Goal: Leave review/rating: Leave review/rating

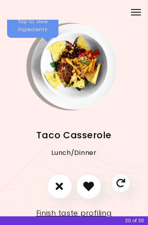
click at [132, 10] on div "Menu" at bounding box center [135, 11] width 15 height 15
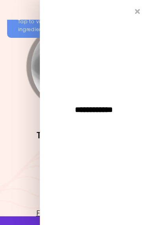
click at [140, 12] on icon "Close" at bounding box center [137, 11] width 5 height 7
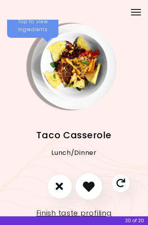
click at [88, 186] on icon "I like this recipe" at bounding box center [89, 187] width 12 height 12
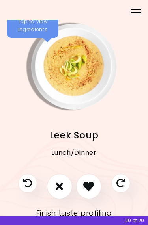
click at [30, 27] on div "Tap to view ingredients" at bounding box center [32, 26] width 51 height 24
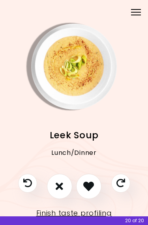
click at [58, 185] on icon "I don't like this recipe" at bounding box center [59, 186] width 7 height 11
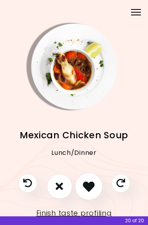
click at [93, 185] on icon "I like this recipe" at bounding box center [89, 187] width 12 height 12
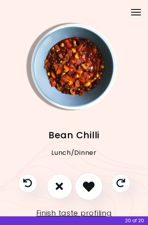
click at [88, 184] on icon "I like this recipe" at bounding box center [89, 187] width 12 height 12
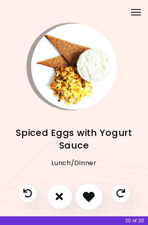
click at [91, 202] on icon "I like this recipe" at bounding box center [89, 197] width 12 height 12
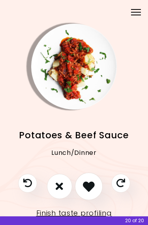
click at [93, 183] on icon "I like this recipe" at bounding box center [89, 187] width 12 height 12
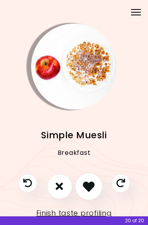
click at [90, 184] on icon "I like this recipe" at bounding box center [89, 187] width 12 height 12
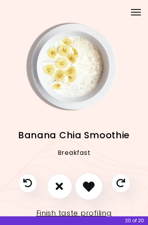
click at [91, 185] on icon "I like this recipe" at bounding box center [89, 187] width 12 height 12
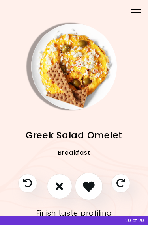
click at [88, 184] on icon "I like this recipe" at bounding box center [89, 187] width 12 height 12
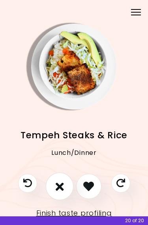
click at [56, 186] on icon "I don't like this recipe" at bounding box center [59, 187] width 8 height 12
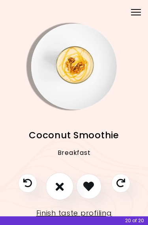
click at [56, 182] on icon "I don't like this recipe" at bounding box center [59, 187] width 8 height 12
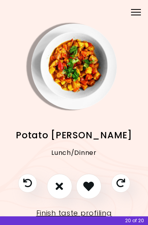
click at [55, 185] on button "I don't like this recipe" at bounding box center [59, 186] width 25 height 25
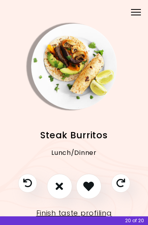
click at [90, 185] on icon "I like this recipe" at bounding box center [88, 186] width 11 height 11
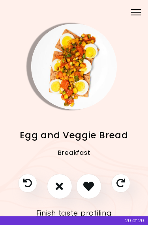
click at [88, 185] on icon "I like this recipe" at bounding box center [88, 186] width 11 height 11
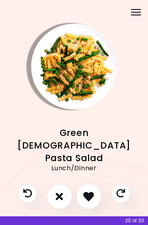
click at [58, 192] on icon "I don't like this recipe" at bounding box center [59, 196] width 7 height 11
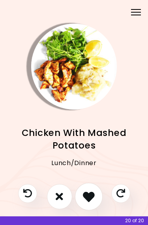
click at [90, 196] on icon "I like this recipe" at bounding box center [89, 197] width 12 height 12
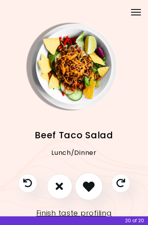
click at [91, 185] on icon "I like this recipe" at bounding box center [89, 187] width 12 height 12
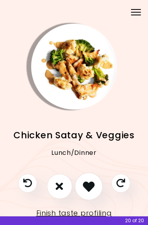
click at [89, 185] on icon "I like this recipe" at bounding box center [89, 187] width 12 height 12
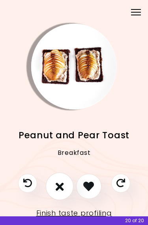
click at [58, 185] on icon "I don't like this recipe" at bounding box center [59, 187] width 8 height 12
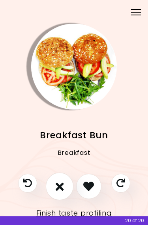
click at [56, 185] on icon "I don't like this recipe" at bounding box center [59, 187] width 8 height 12
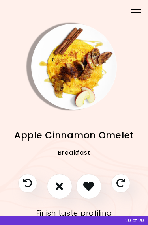
click at [59, 186] on icon "I don't like this recipe" at bounding box center [59, 186] width 7 height 11
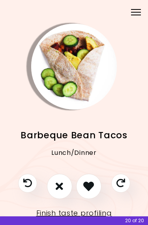
click at [58, 187] on icon "I don't like this recipe" at bounding box center [59, 186] width 7 height 11
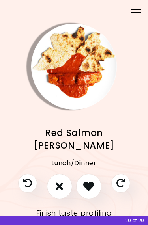
click at [58, 187] on icon "I don't like this recipe" at bounding box center [59, 186] width 7 height 11
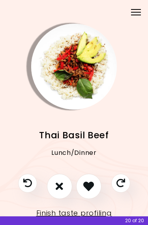
click at [90, 186] on icon "I like this recipe" at bounding box center [88, 186] width 11 height 11
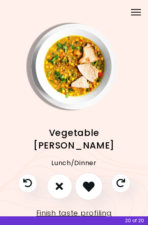
click at [90, 186] on icon "I like this recipe" at bounding box center [89, 187] width 12 height 12
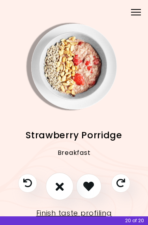
click at [56, 193] on button "I don't like this recipe" at bounding box center [59, 186] width 28 height 28
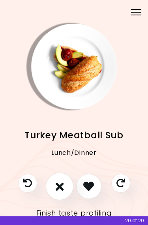
click at [56, 186] on icon "I don't like this recipe" at bounding box center [59, 187] width 8 height 12
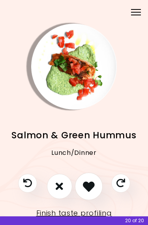
click at [96, 188] on button "I like this recipe" at bounding box center [89, 186] width 28 height 28
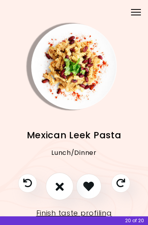
click at [56, 189] on icon "I don't like this recipe" at bounding box center [59, 187] width 8 height 12
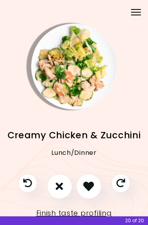
click at [89, 187] on icon "I like this recipe" at bounding box center [88, 186] width 11 height 11
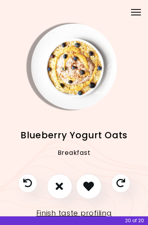
click at [87, 185] on icon "I like this recipe" at bounding box center [88, 186] width 11 height 11
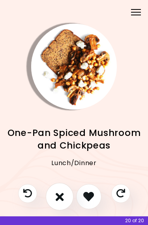
click at [60, 194] on icon "I don't like this recipe" at bounding box center [59, 197] width 8 height 12
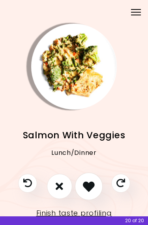
click at [89, 184] on icon "I like this recipe" at bounding box center [89, 187] width 12 height 12
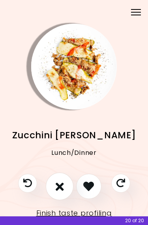
click at [58, 186] on icon "I don't like this recipe" at bounding box center [59, 187] width 8 height 12
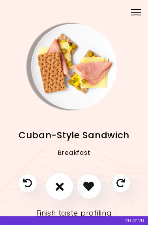
click at [58, 189] on icon "I don't like this recipe" at bounding box center [59, 187] width 8 height 12
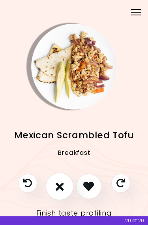
click at [58, 187] on icon "I don't like this recipe" at bounding box center [59, 187] width 8 height 12
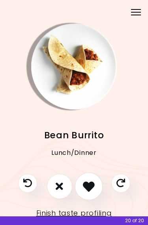
click at [88, 188] on icon "I like this recipe" at bounding box center [89, 187] width 12 height 12
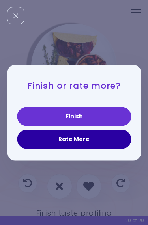
click at [91, 141] on button "Rate More" at bounding box center [74, 139] width 114 height 19
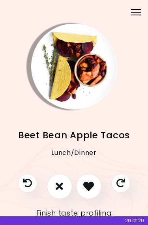
click at [61, 183] on icon "I don't like this recipe" at bounding box center [59, 186] width 7 height 11
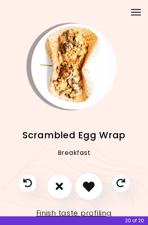
click at [90, 184] on icon "I like this recipe" at bounding box center [89, 187] width 12 height 12
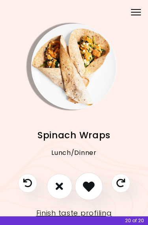
click at [91, 185] on icon "I like this recipe" at bounding box center [89, 187] width 12 height 12
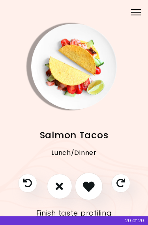
click at [91, 187] on icon "I like this recipe" at bounding box center [89, 187] width 12 height 12
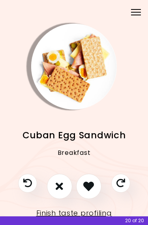
click at [58, 188] on icon "I don't like this recipe" at bounding box center [59, 186] width 7 height 11
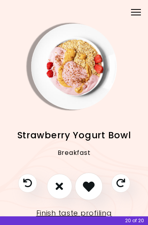
click at [89, 186] on icon "I like this recipe" at bounding box center [89, 187] width 12 height 12
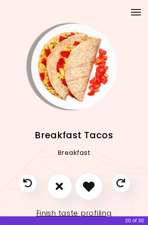
click at [91, 189] on icon "I like this recipe" at bounding box center [89, 187] width 12 height 12
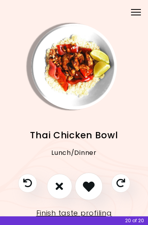
click at [92, 186] on icon "I like this recipe" at bounding box center [89, 187] width 12 height 12
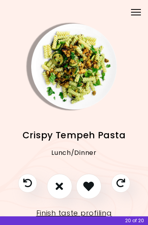
click at [54, 185] on button "I don't like this recipe" at bounding box center [59, 186] width 25 height 25
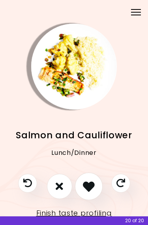
click at [91, 186] on icon "I like this recipe" at bounding box center [89, 187] width 12 height 12
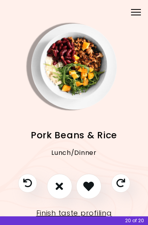
click at [64, 188] on button "I don't like this recipe" at bounding box center [59, 186] width 25 height 25
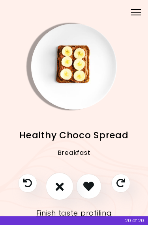
click at [61, 188] on icon "I don't like this recipe" at bounding box center [59, 187] width 8 height 12
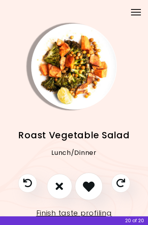
click at [90, 187] on icon "I like this recipe" at bounding box center [89, 187] width 12 height 12
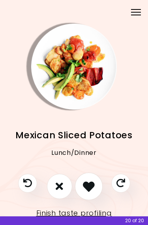
click at [91, 187] on icon "I like this recipe" at bounding box center [89, 187] width 12 height 12
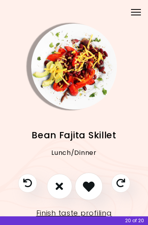
click at [94, 188] on icon "I like this recipe" at bounding box center [89, 187] width 12 height 12
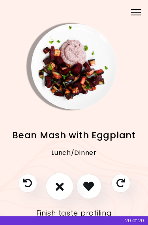
click at [58, 189] on icon "I don't like this recipe" at bounding box center [59, 187] width 8 height 12
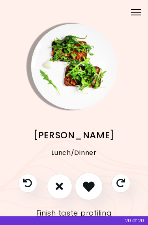
click at [90, 187] on icon "I like this recipe" at bounding box center [89, 187] width 12 height 12
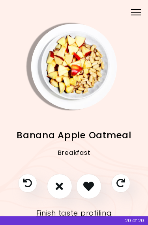
click at [86, 189] on icon "I like this recipe" at bounding box center [88, 186] width 11 height 11
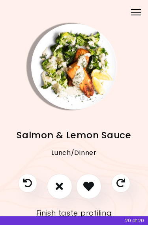
click at [90, 189] on icon "I like this recipe" at bounding box center [88, 186] width 11 height 11
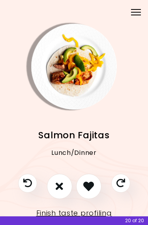
click at [92, 187] on icon "I like this recipe" at bounding box center [88, 186] width 11 height 11
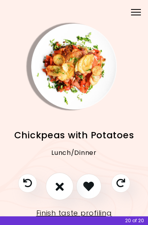
click at [53, 191] on button "I don't like this recipe" at bounding box center [59, 186] width 28 height 28
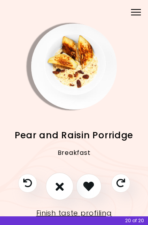
click at [58, 185] on icon "I don't like this recipe" at bounding box center [59, 187] width 8 height 12
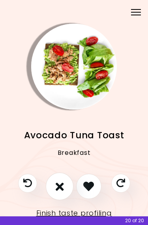
click at [60, 185] on icon "I don't like this recipe" at bounding box center [59, 187] width 8 height 12
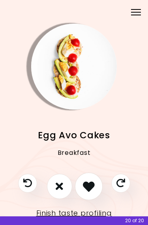
click at [87, 187] on icon "I like this recipe" at bounding box center [89, 187] width 12 height 12
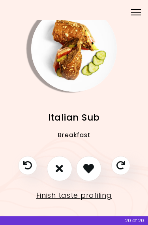
scroll to position [18, 0]
click at [93, 176] on button "I like this recipe" at bounding box center [88, 168] width 25 height 25
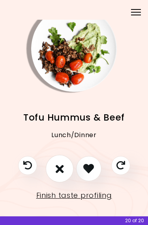
click at [60, 169] on icon "I don't like this recipe" at bounding box center [59, 169] width 8 height 12
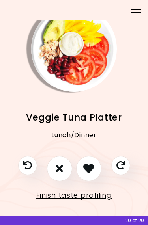
click at [56, 168] on icon "I don't like this recipe" at bounding box center [59, 168] width 7 height 11
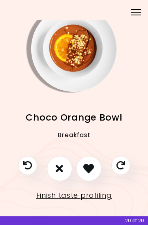
click at [56, 169] on icon "I don't like this recipe" at bounding box center [59, 168] width 7 height 11
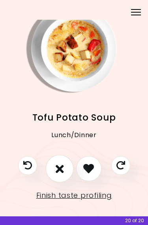
click at [57, 170] on icon "I don't like this recipe" at bounding box center [59, 169] width 8 height 12
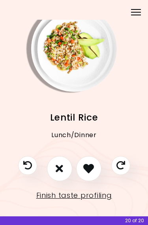
click at [55, 170] on button "I don't like this recipe" at bounding box center [59, 168] width 25 height 25
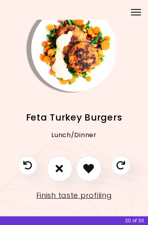
click at [93, 168] on icon "I like this recipe" at bounding box center [88, 168] width 11 height 11
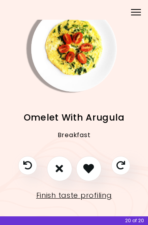
click at [91, 163] on icon "I like this recipe" at bounding box center [88, 168] width 11 height 11
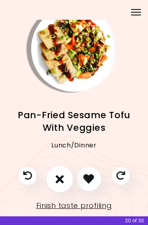
click at [60, 182] on icon "I don't like this recipe" at bounding box center [59, 179] width 8 height 12
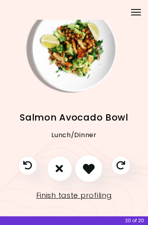
click at [91, 170] on icon "I like this recipe" at bounding box center [89, 169] width 12 height 12
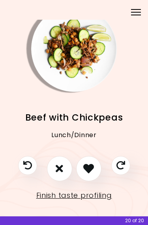
click at [92, 170] on icon "I like this recipe" at bounding box center [88, 168] width 11 height 11
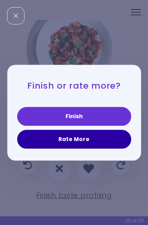
click at [94, 141] on button "Rate More" at bounding box center [74, 139] width 114 height 19
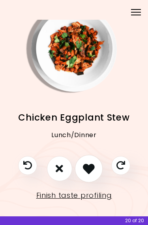
click at [88, 166] on icon "I like this recipe" at bounding box center [89, 169] width 12 height 12
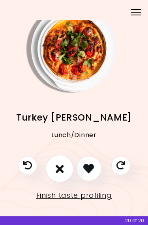
click at [61, 171] on icon "I don't like this recipe" at bounding box center [59, 169] width 8 height 12
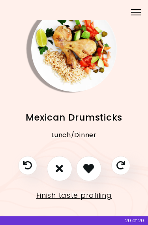
click at [91, 167] on icon "I like this recipe" at bounding box center [88, 168] width 11 height 11
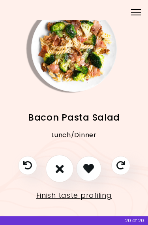
click at [59, 171] on icon "I don't like this recipe" at bounding box center [59, 169] width 8 height 12
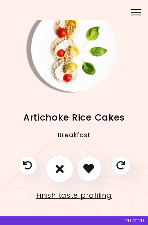
click at [59, 170] on icon "I don't like this recipe" at bounding box center [59, 169] width 8 height 12
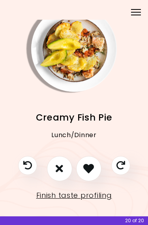
click at [58, 170] on icon "I don't like this recipe" at bounding box center [59, 168] width 7 height 11
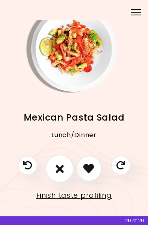
click at [60, 170] on icon "I don't like this recipe" at bounding box center [59, 169] width 8 height 12
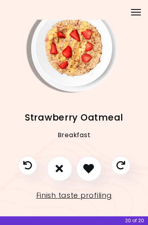
click at [61, 170] on icon "I don't like this recipe" at bounding box center [59, 168] width 7 height 11
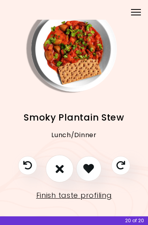
click at [59, 171] on icon "I don't like this recipe" at bounding box center [59, 169] width 8 height 12
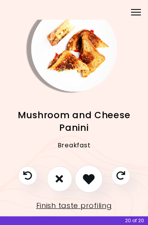
click at [91, 177] on icon "I like this recipe" at bounding box center [89, 179] width 12 height 12
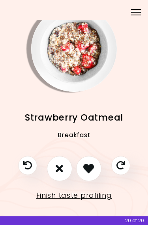
click at [90, 168] on icon "I like this recipe" at bounding box center [88, 168] width 11 height 11
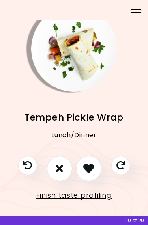
click at [56, 168] on icon "I don't like this recipe" at bounding box center [59, 168] width 7 height 11
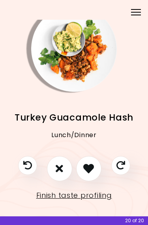
click at [59, 167] on icon "I don't like this recipe" at bounding box center [59, 168] width 7 height 11
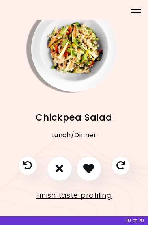
click at [58, 167] on icon "I don't like this recipe" at bounding box center [59, 168] width 7 height 11
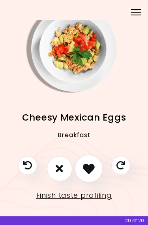
click at [93, 167] on icon "I like this recipe" at bounding box center [89, 169] width 12 height 12
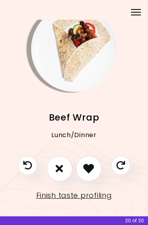
click at [53, 174] on button "I don't like this recipe" at bounding box center [59, 168] width 25 height 25
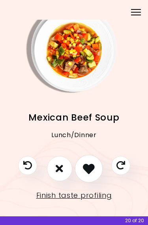
click at [90, 167] on icon "I like this recipe" at bounding box center [89, 169] width 12 height 12
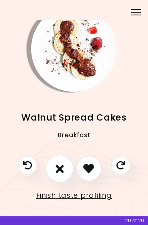
click at [58, 172] on icon "I don't like this recipe" at bounding box center [59, 169] width 8 height 12
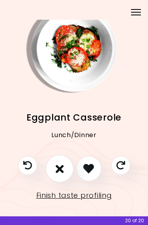
click at [57, 172] on icon "I don't like this recipe" at bounding box center [59, 169] width 8 height 12
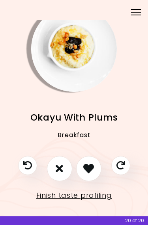
click at [59, 171] on icon "I don't like this recipe" at bounding box center [59, 168] width 7 height 11
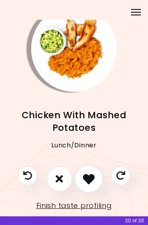
click at [88, 180] on icon "I like this recipe" at bounding box center [89, 179] width 12 height 12
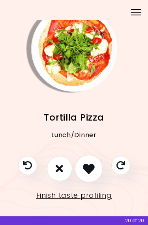
click at [89, 171] on icon "I like this recipe" at bounding box center [89, 169] width 12 height 12
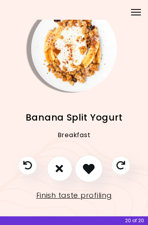
click at [88, 170] on icon "I like this recipe" at bounding box center [89, 169] width 12 height 12
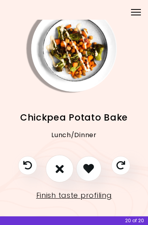
click at [56, 171] on icon "I don't like this recipe" at bounding box center [59, 169] width 8 height 12
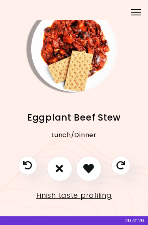
click at [56, 171] on icon "I don't like this recipe" at bounding box center [59, 168] width 7 height 11
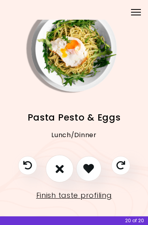
click at [61, 169] on icon "I don't like this recipe" at bounding box center [59, 169] width 8 height 12
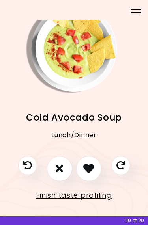
click at [58, 171] on icon "I don't like this recipe" at bounding box center [59, 168] width 7 height 11
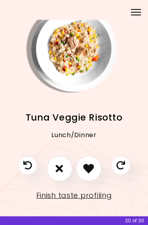
click at [58, 171] on icon "I don't like this recipe" at bounding box center [59, 168] width 7 height 11
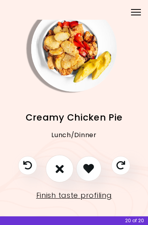
click at [58, 169] on icon "I don't like this recipe" at bounding box center [59, 169] width 8 height 12
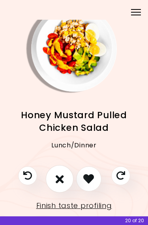
click at [56, 175] on icon "I don't like this recipe" at bounding box center [59, 179] width 8 height 12
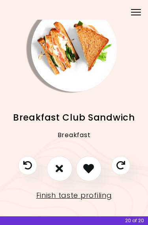
click at [59, 171] on icon "I don't like this recipe" at bounding box center [59, 168] width 7 height 11
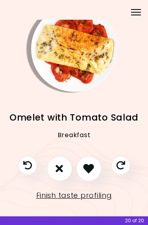
click at [58, 172] on icon "I don't like this recipe" at bounding box center [59, 168] width 7 height 11
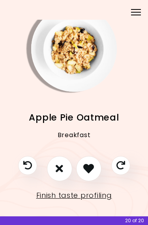
click at [87, 176] on button "I like this recipe" at bounding box center [88, 168] width 25 height 25
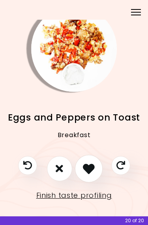
click at [89, 172] on icon "I like this recipe" at bounding box center [89, 169] width 12 height 12
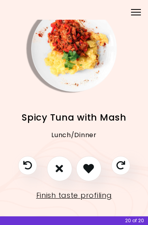
click at [59, 173] on icon "I don't like this recipe" at bounding box center [59, 168] width 7 height 11
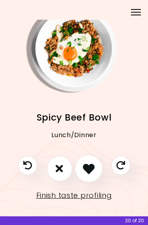
click at [91, 168] on icon "I like this recipe" at bounding box center [89, 169] width 12 height 12
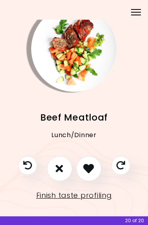
click at [89, 172] on icon "I like this recipe" at bounding box center [88, 168] width 11 height 11
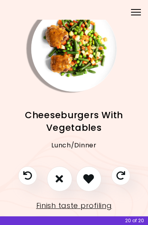
click at [90, 177] on icon "I like this recipe" at bounding box center [88, 179] width 11 height 11
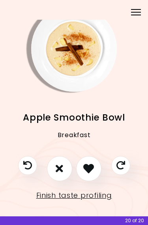
click at [92, 168] on icon "I like this recipe" at bounding box center [88, 168] width 11 height 11
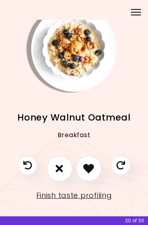
click at [90, 165] on icon "I like this recipe" at bounding box center [88, 168] width 11 height 11
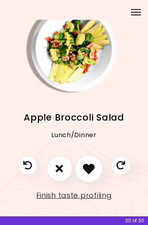
click at [89, 167] on icon "I like this recipe" at bounding box center [89, 169] width 12 height 12
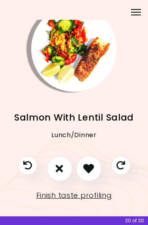
click at [90, 168] on icon "I like this recipe" at bounding box center [88, 168] width 11 height 11
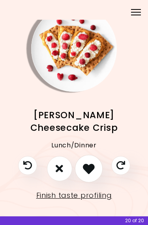
click at [91, 169] on icon "I like this recipe" at bounding box center [89, 169] width 12 height 12
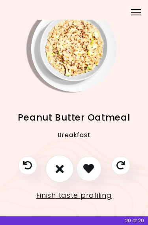
click at [62, 171] on icon "I don't like this recipe" at bounding box center [59, 169] width 8 height 12
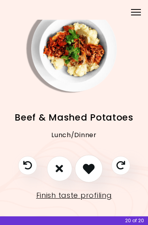
click at [88, 170] on icon "I like this recipe" at bounding box center [89, 169] width 12 height 12
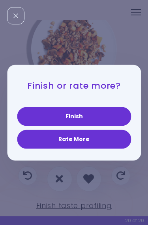
click at [84, 140] on button "Rate More" at bounding box center [74, 139] width 114 height 19
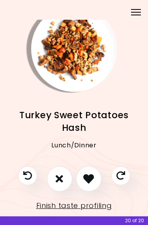
click at [60, 183] on icon "I don't like this recipe" at bounding box center [59, 179] width 7 height 11
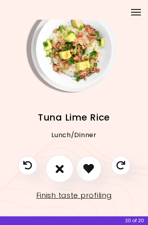
click at [59, 165] on icon "I don't like this recipe" at bounding box center [59, 169] width 8 height 12
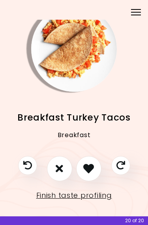
click at [58, 168] on icon "I don't like this recipe" at bounding box center [59, 168] width 7 height 11
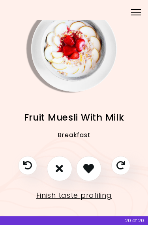
click at [58, 164] on icon "I don't like this recipe" at bounding box center [59, 168] width 7 height 11
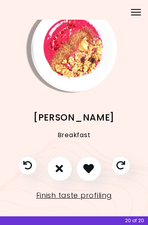
click at [55, 180] on button "I don't like this recipe" at bounding box center [59, 168] width 25 height 25
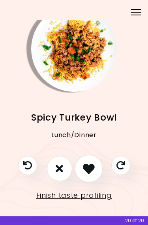
click at [90, 171] on icon "I like this recipe" at bounding box center [89, 169] width 12 height 12
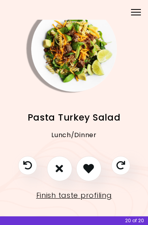
click at [59, 169] on icon "I don't like this recipe" at bounding box center [59, 168] width 7 height 11
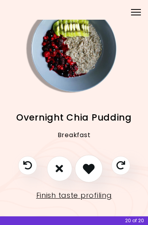
click at [91, 167] on icon "I like this recipe" at bounding box center [89, 169] width 12 height 12
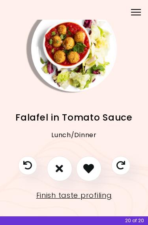
click at [61, 166] on icon "I don't like this recipe" at bounding box center [59, 168] width 7 height 11
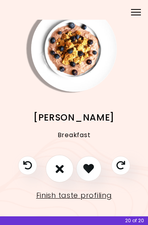
click at [56, 168] on icon "I don't like this recipe" at bounding box center [59, 169] width 8 height 12
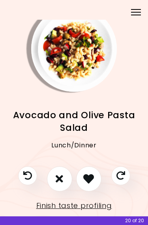
click at [55, 178] on button "I don't like this recipe" at bounding box center [59, 178] width 25 height 25
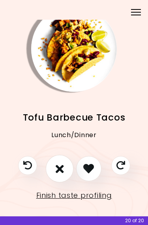
click at [60, 172] on icon "I don't like this recipe" at bounding box center [59, 169] width 8 height 12
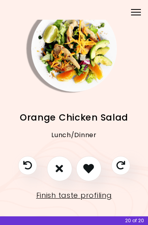
click at [59, 170] on icon "I don't like this recipe" at bounding box center [59, 168] width 7 height 11
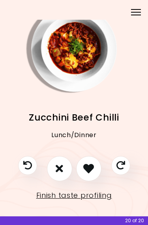
click at [91, 169] on icon "I like this recipe" at bounding box center [88, 168] width 11 height 11
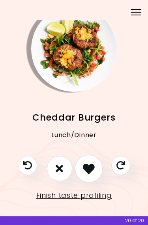
click at [89, 169] on icon "I like this recipe" at bounding box center [89, 169] width 12 height 12
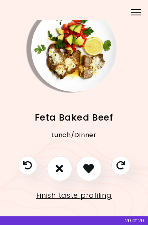
click at [89, 168] on icon "I like this recipe" at bounding box center [88, 168] width 11 height 11
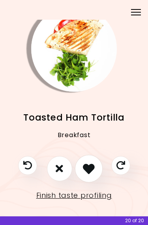
click at [90, 170] on icon "I like this recipe" at bounding box center [89, 169] width 12 height 12
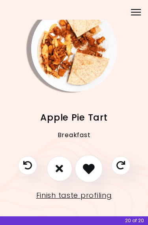
click at [91, 172] on icon "I like this recipe" at bounding box center [89, 169] width 12 height 12
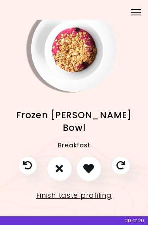
click at [93, 172] on icon "I like this recipe" at bounding box center [88, 168] width 11 height 11
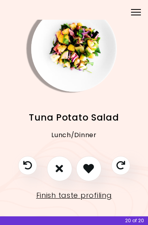
click at [57, 172] on icon "I don't like this recipe" at bounding box center [59, 168] width 7 height 11
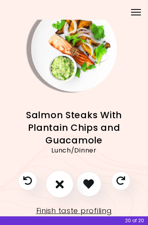
click at [58, 185] on icon "I don't like this recipe" at bounding box center [59, 184] width 8 height 12
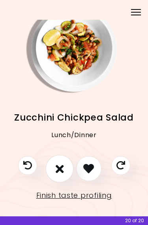
click at [62, 174] on icon "I don't like this recipe" at bounding box center [59, 169] width 8 height 12
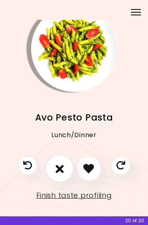
click at [59, 172] on icon "I don't like this recipe" at bounding box center [59, 169] width 8 height 12
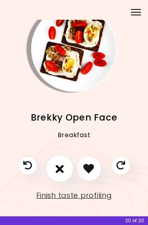
click at [55, 172] on button "I don't like this recipe" at bounding box center [59, 169] width 28 height 28
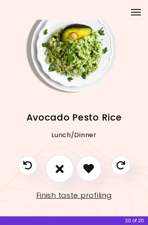
click at [58, 171] on icon "I don't like this recipe" at bounding box center [59, 169] width 8 height 12
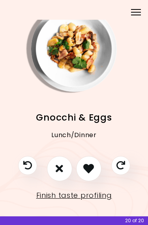
click at [62, 167] on icon "I don't like this recipe" at bounding box center [59, 168] width 7 height 11
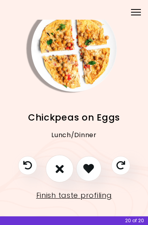
click at [57, 168] on icon "I don't like this recipe" at bounding box center [59, 169] width 8 height 12
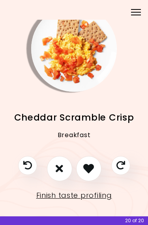
click at [78, 174] on button "I like this recipe" at bounding box center [88, 168] width 25 height 25
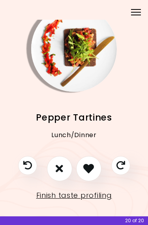
click at [57, 169] on icon "I don't like this recipe" at bounding box center [59, 168] width 7 height 11
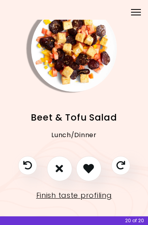
click at [55, 167] on button "I don't like this recipe" at bounding box center [59, 168] width 25 height 25
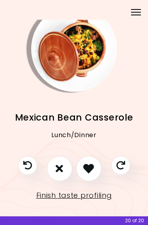
click at [90, 168] on icon "I like this recipe" at bounding box center [88, 168] width 11 height 11
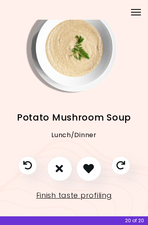
click at [87, 171] on icon "I like this recipe" at bounding box center [88, 168] width 11 height 11
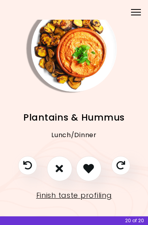
click at [41, 160] on div at bounding box center [74, 172] width 128 height 33
click at [59, 168] on icon "I don't like this recipe" at bounding box center [59, 168] width 7 height 11
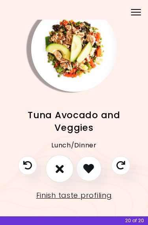
click at [57, 166] on icon "I don't like this recipe" at bounding box center [59, 169] width 8 height 12
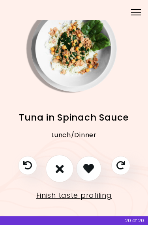
click at [50, 169] on button "I don't like this recipe" at bounding box center [59, 169] width 28 height 28
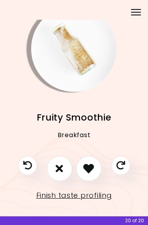
click at [84, 170] on icon "I like this recipe" at bounding box center [88, 168] width 11 height 11
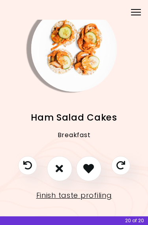
click at [55, 169] on button "I don't like this recipe" at bounding box center [59, 168] width 25 height 25
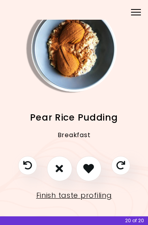
click at [53, 167] on button "I don't like this recipe" at bounding box center [59, 168] width 25 height 25
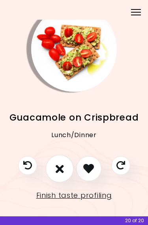
click at [58, 169] on icon "I don't like this recipe" at bounding box center [59, 169] width 8 height 12
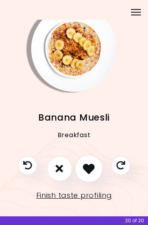
click at [89, 172] on icon "I like this recipe" at bounding box center [89, 169] width 12 height 12
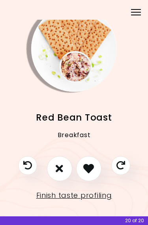
click at [48, 164] on button "I don't like this recipe" at bounding box center [59, 168] width 25 height 25
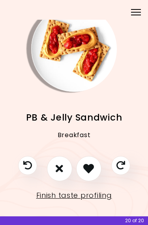
click at [43, 162] on div at bounding box center [74, 172] width 128 height 33
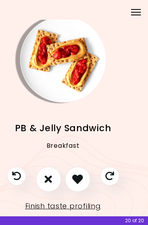
scroll to position [3, 12]
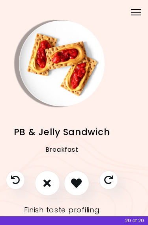
click at [45, 181] on icon "I don't like this recipe" at bounding box center [46, 183] width 7 height 11
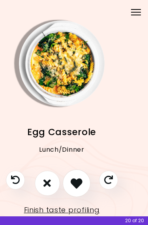
click at [75, 179] on icon "I like this recipe" at bounding box center [77, 183] width 12 height 12
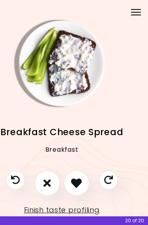
click at [45, 187] on icon "I don't like this recipe" at bounding box center [46, 183] width 7 height 11
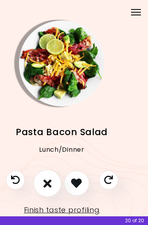
click at [47, 185] on icon "I don't like this recipe" at bounding box center [47, 183] width 8 height 12
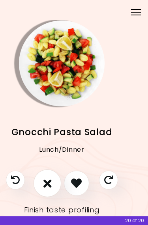
click at [43, 182] on button "I don't like this recipe" at bounding box center [47, 183] width 28 height 28
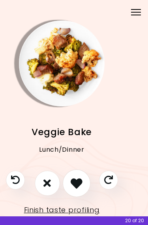
click at [77, 185] on icon "I like this recipe" at bounding box center [77, 183] width 12 height 12
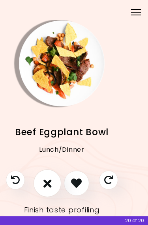
click at [43, 182] on icon "I don't like this recipe" at bounding box center [47, 183] width 8 height 12
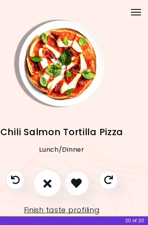
click at [46, 182] on icon "I don't like this recipe" at bounding box center [47, 183] width 8 height 12
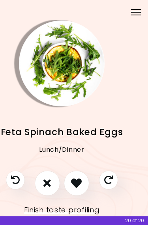
click at [75, 184] on icon "I like this recipe" at bounding box center [76, 183] width 11 height 11
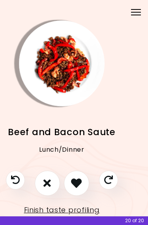
click at [44, 184] on icon "I don't like this recipe" at bounding box center [46, 183] width 7 height 11
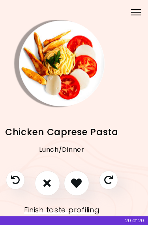
click at [78, 183] on icon "I like this recipe" at bounding box center [76, 183] width 11 height 11
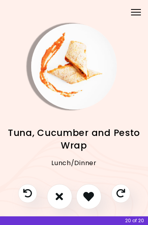
scroll to position [0, 0]
click at [58, 196] on icon "I don't like this recipe" at bounding box center [59, 196] width 7 height 11
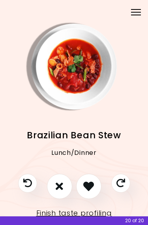
click at [89, 185] on icon "I like this recipe" at bounding box center [88, 186] width 11 height 11
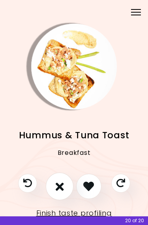
click at [60, 190] on icon "I don't like this recipe" at bounding box center [59, 187] width 8 height 12
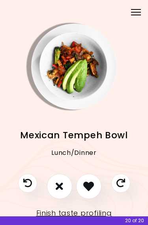
click at [59, 190] on icon "I don't like this recipe" at bounding box center [59, 186] width 7 height 11
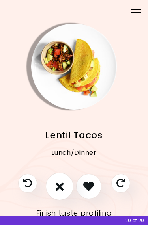
click at [60, 184] on icon "I don't like this recipe" at bounding box center [59, 187] width 8 height 12
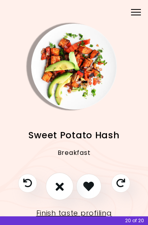
click at [57, 182] on icon "I don't like this recipe" at bounding box center [59, 187] width 8 height 12
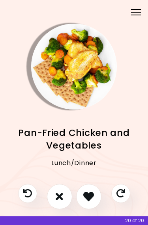
click at [97, 144] on span "Pan-Fried Chicken and Vegetables" at bounding box center [74, 139] width 134 height 25
click at [88, 196] on icon "I like this recipe" at bounding box center [89, 197] width 12 height 12
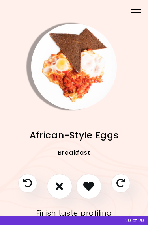
click at [59, 189] on icon "I don't like this recipe" at bounding box center [59, 186] width 7 height 11
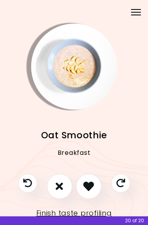
click at [57, 188] on icon "I don't like this recipe" at bounding box center [59, 186] width 7 height 11
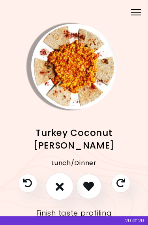
click at [59, 186] on icon "I don't like this recipe" at bounding box center [59, 187] width 8 height 12
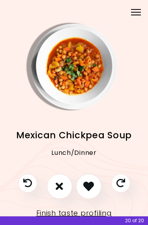
click at [61, 188] on icon "I don't like this recipe" at bounding box center [59, 186] width 7 height 11
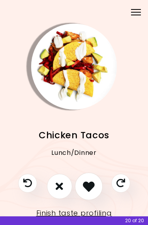
click at [88, 184] on icon "I like this recipe" at bounding box center [89, 187] width 12 height 12
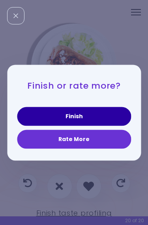
click at [97, 122] on button "Finish" at bounding box center [74, 116] width 114 height 19
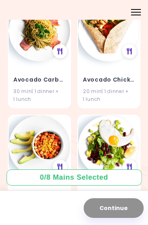
scroll to position [1022, 0]
